Goal: Transaction & Acquisition: Download file/media

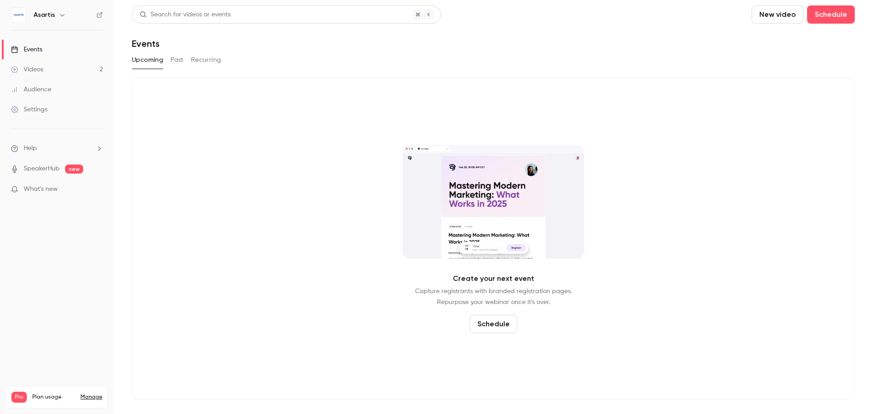
click at [52, 16] on h6 "Asartis" at bounding box center [44, 14] width 21 height 9
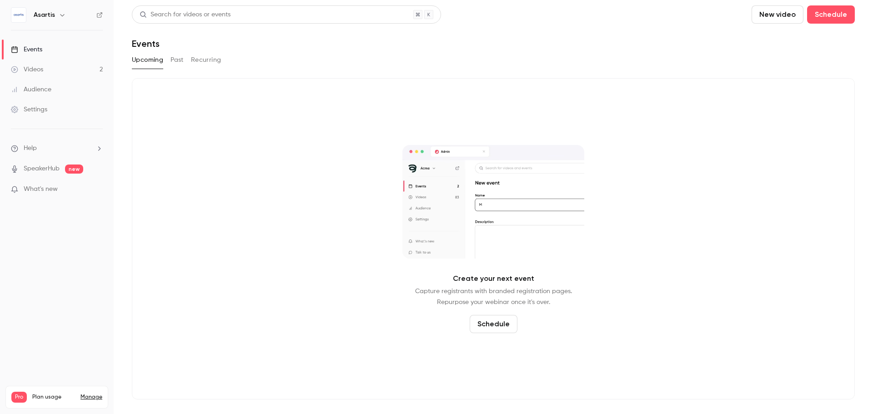
click at [59, 15] on icon "button" at bounding box center [62, 14] width 7 height 7
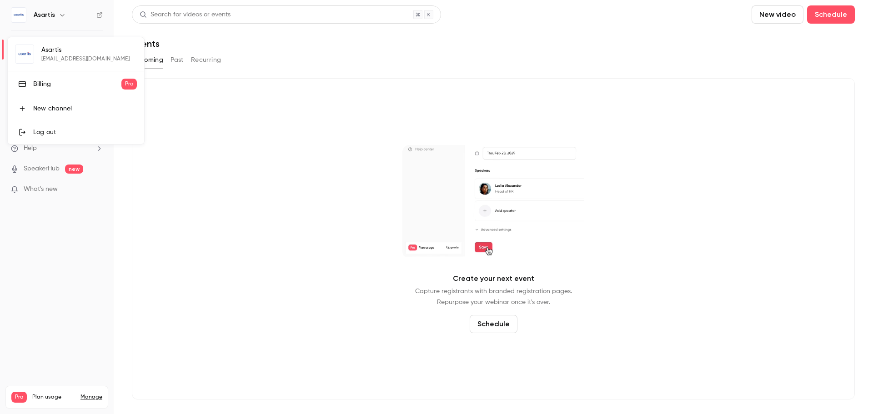
click at [95, 13] on div at bounding box center [436, 207] width 873 height 414
click at [99, 15] on icon at bounding box center [99, 15] width 6 height 6
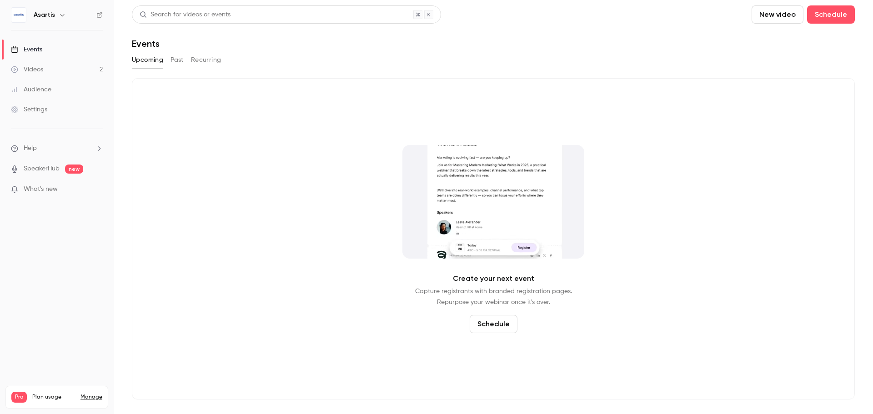
click at [50, 49] on link "Events" at bounding box center [57, 50] width 114 height 20
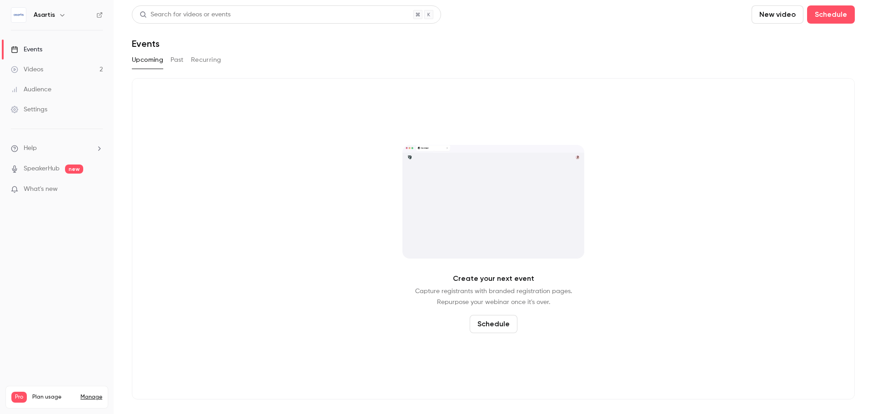
click at [173, 60] on button "Past" at bounding box center [177, 60] width 13 height 15
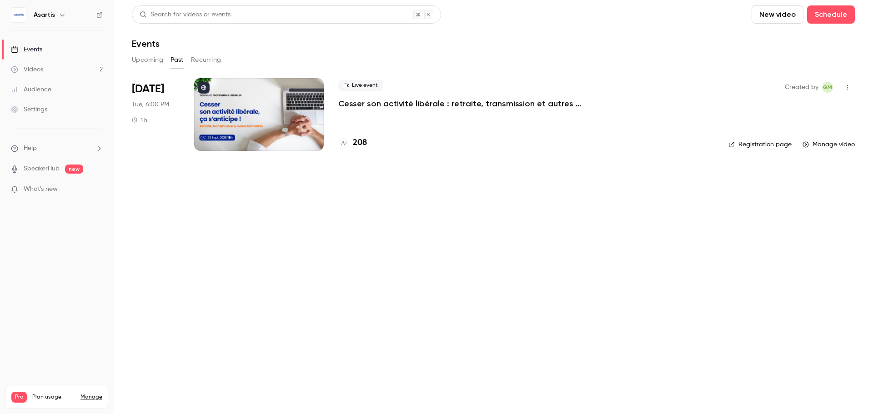
click at [389, 105] on p "Cesser son activité libérale : retraite, transmission et autres formalités... ç…" at bounding box center [474, 103] width 273 height 11
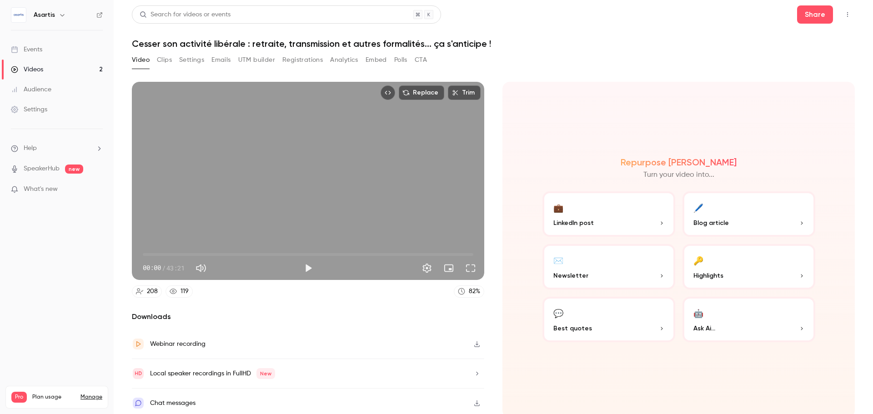
scroll to position [2, 0]
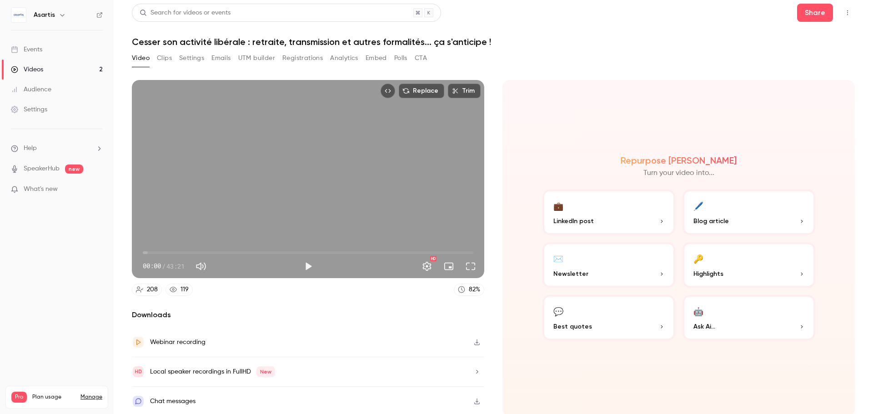
click at [298, 60] on button "Registrations" at bounding box center [302, 58] width 40 height 15
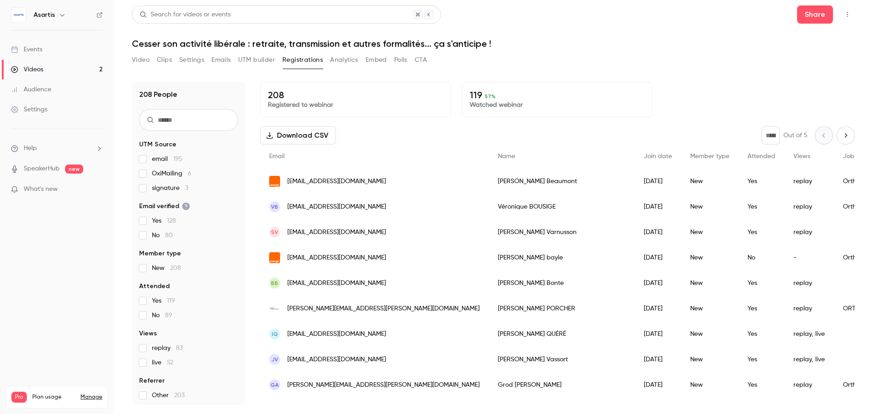
click at [307, 140] on button "Download CSV" at bounding box center [298, 135] width 76 height 18
